Goal: Check status: Check status

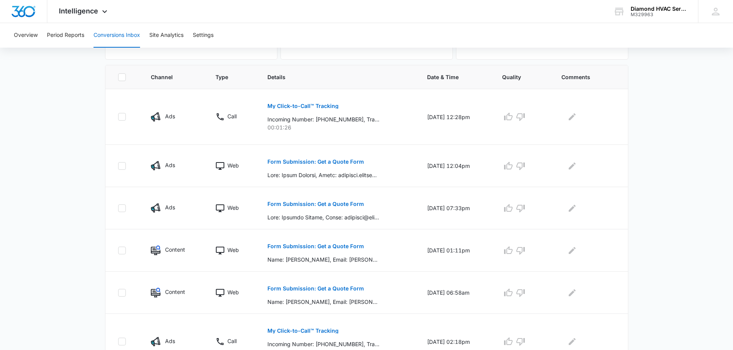
scroll to position [154, 0]
click at [306, 103] on p "My Click-to-Call™ Tracking" at bounding box center [302, 105] width 71 height 5
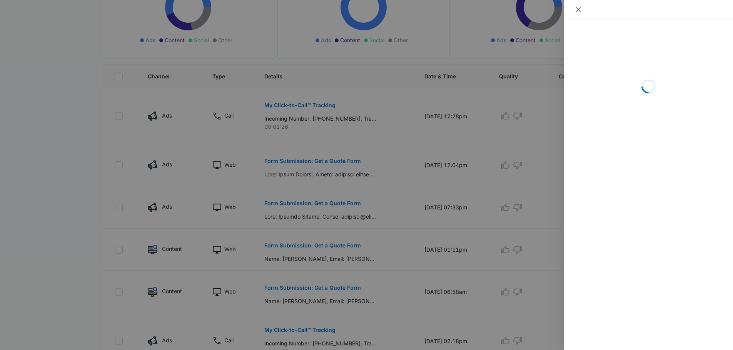
click at [577, 12] on icon "close" at bounding box center [578, 10] width 6 height 6
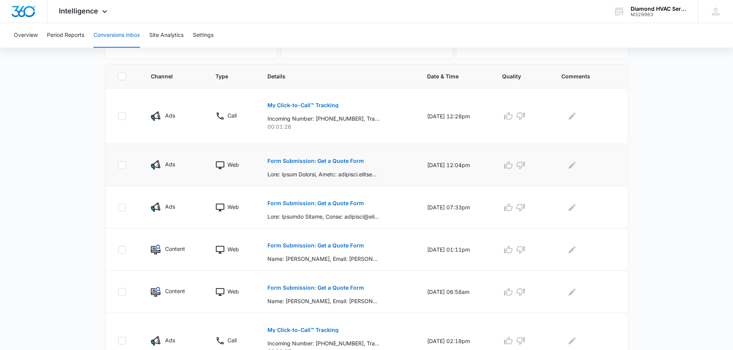
click at [346, 159] on p "Form Submission: Get a Quote Form" at bounding box center [315, 161] width 97 height 5
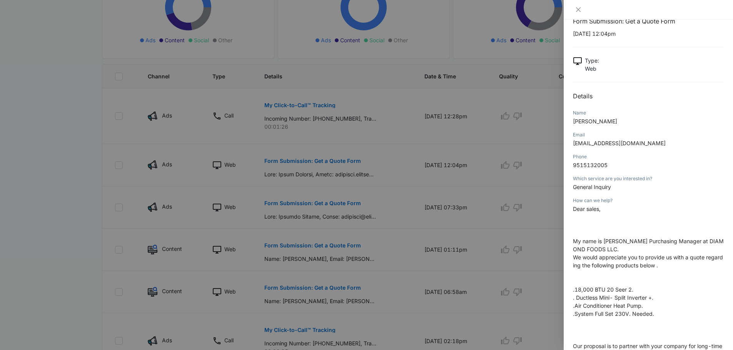
scroll to position [0, 0]
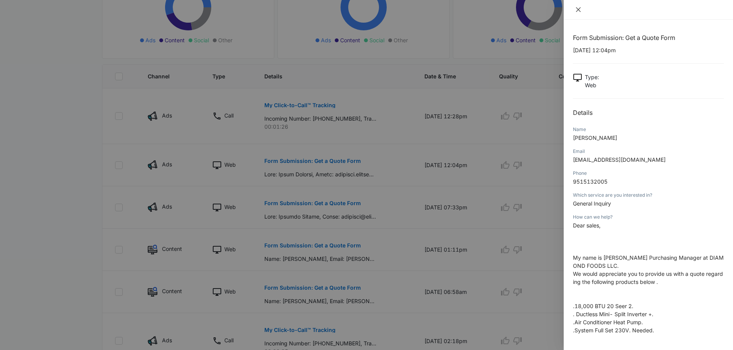
click at [578, 7] on icon "close" at bounding box center [578, 10] width 6 height 6
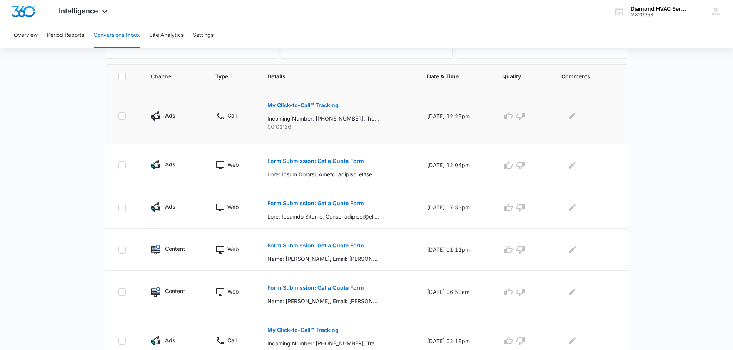
click at [327, 102] on button "My Click-to-Call™ Tracking" at bounding box center [302, 105] width 71 height 18
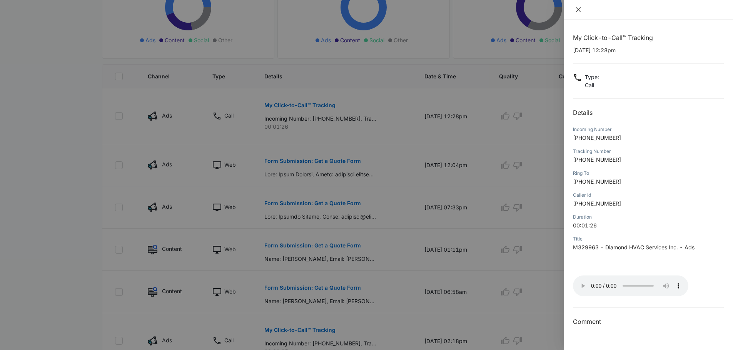
click at [578, 7] on icon "close" at bounding box center [578, 10] width 6 height 6
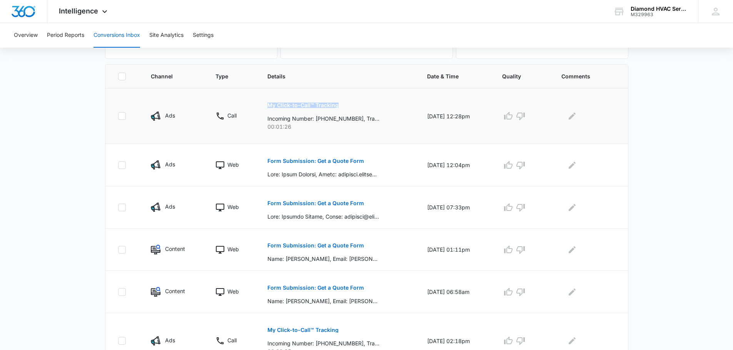
drag, startPoint x: 337, startPoint y: 105, endPoint x: 258, endPoint y: 112, distance: 79.1
click at [258, 112] on td "My Click-to-Call™ Tracking Incoming Number: [PHONE_NUMBER], Tracking Number: [P…" at bounding box center [338, 116] width 160 height 56
click at [333, 108] on div "My Click-to-Call™ Tracking Incoming Number: [PHONE_NUMBER], Tracking Number: [P…" at bounding box center [337, 113] width 141 height 35
drag, startPoint x: 330, startPoint y: 106, endPoint x: 258, endPoint y: 102, distance: 72.0
click at [258, 102] on td "My Click-to-Call™ Tracking Incoming Number: [PHONE_NUMBER], Tracking Number: [P…" at bounding box center [338, 116] width 160 height 56
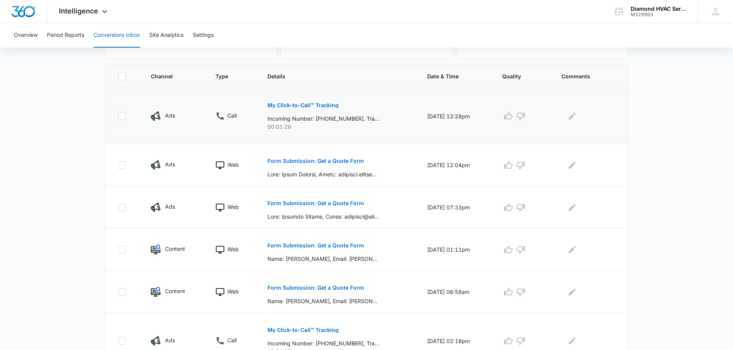
click at [350, 104] on div "My Click-to-Call™ Tracking Incoming Number: [PHONE_NUMBER], Tracking Number: [P…" at bounding box center [337, 113] width 141 height 35
drag, startPoint x: 337, startPoint y: 106, endPoint x: 264, endPoint y: 104, distance: 73.1
click at [267, 104] on div "My Click-to-Call™ Tracking Incoming Number: [PHONE_NUMBER], Tracking Number: [P…" at bounding box center [337, 113] width 141 height 35
